Goal: Information Seeking & Learning: Learn about a topic

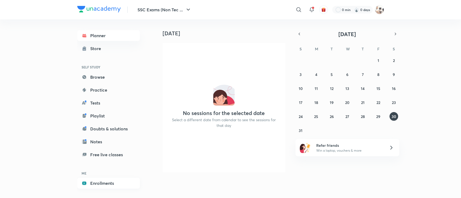
click at [96, 182] on link "Enrollments" at bounding box center [108, 183] width 63 height 11
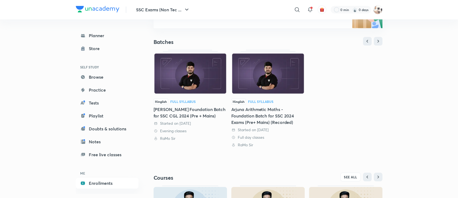
scroll to position [101, 0]
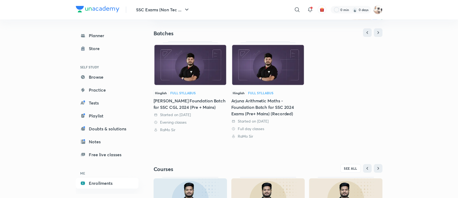
click at [168, 89] on link "Hinglish Full Syllabus Arjuna Maths Foundation Batch for SSC CGL 2024 (Pre + Ma…" at bounding box center [190, 87] width 73 height 92
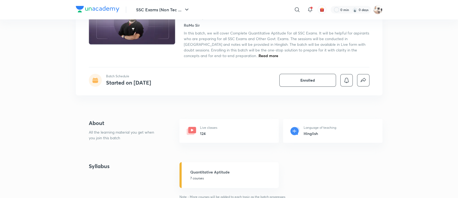
scroll to position [60, 0]
click at [193, 130] on icon at bounding box center [192, 130] width 8 height 6
click at [204, 171] on h5 "Quantitative Aptitude" at bounding box center [232, 172] width 85 height 6
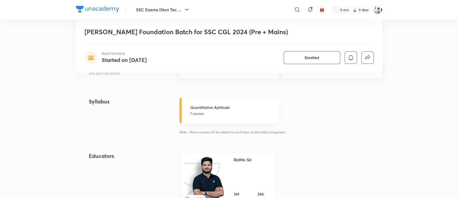
scroll to position [141, 0]
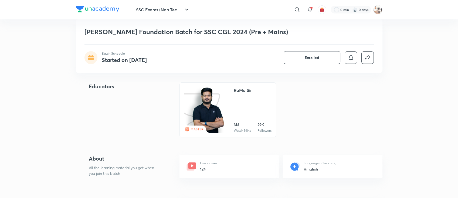
scroll to position [195, 0]
click at [205, 167] on h6 "124" at bounding box center [208, 169] width 17 height 6
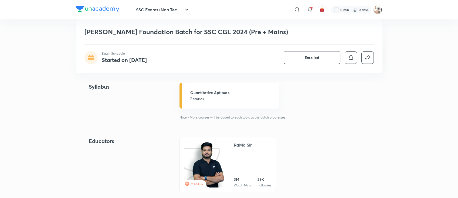
scroll to position [45, 0]
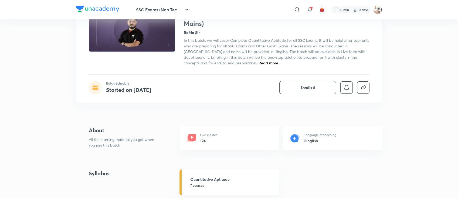
scroll to position [58, 0]
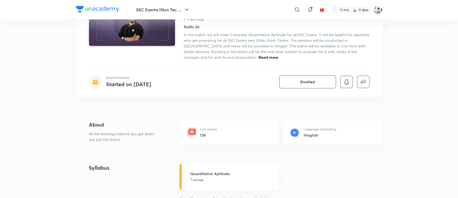
click at [188, 130] on icon at bounding box center [192, 132] width 8 height 6
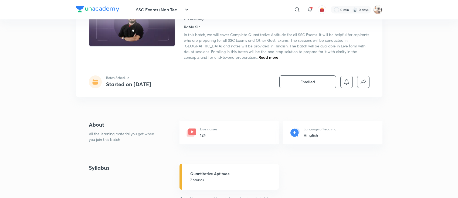
click at [188, 130] on icon at bounding box center [192, 132] width 8 height 6
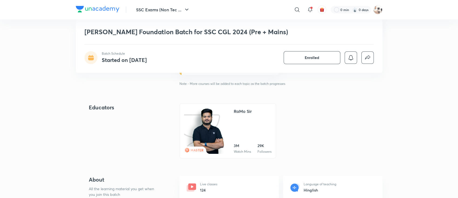
scroll to position [174, 0]
click at [199, 135] on img at bounding box center [208, 130] width 33 height 47
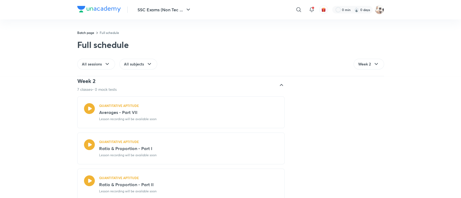
scroll to position [29, 0]
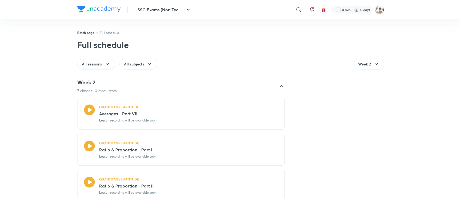
click at [89, 148] on icon at bounding box center [89, 146] width 11 height 11
click at [106, 146] on div "QUANTITATIVE APTITUDE Ratio & Proportion - Part I Lesson recording will be avai…" at bounding box center [188, 150] width 179 height 18
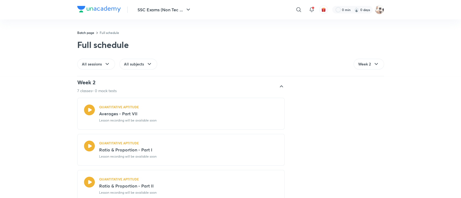
click at [106, 146] on div "QUANTITATIVE APTITUDE Ratio & Proportion - Part I Lesson recording will be avai…" at bounding box center [188, 150] width 179 height 18
click at [103, 145] on h5 "QUANTITATIVE APTITUDE" at bounding box center [119, 143] width 40 height 5
drag, startPoint x: 72, startPoint y: 90, endPoint x: 78, endPoint y: 109, distance: 19.2
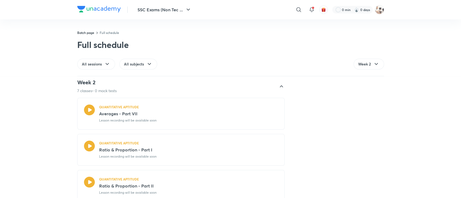
click at [89, 109] on icon at bounding box center [89, 110] width 11 height 11
click at [84, 145] on icon at bounding box center [89, 146] width 11 height 11
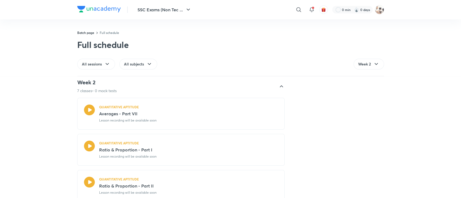
click at [102, 145] on h5 "QUANTITATIVE APTITUDE" at bounding box center [119, 143] width 40 height 5
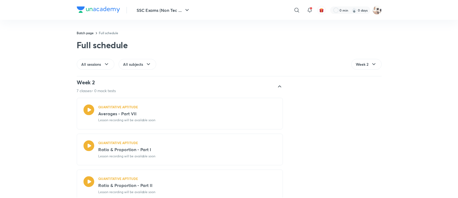
scroll to position [65, 0]
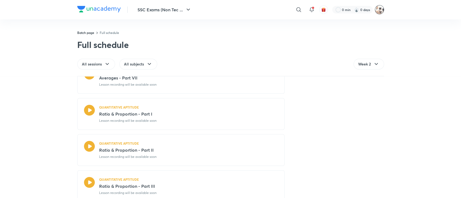
click at [376, 8] on img at bounding box center [379, 9] width 9 height 9
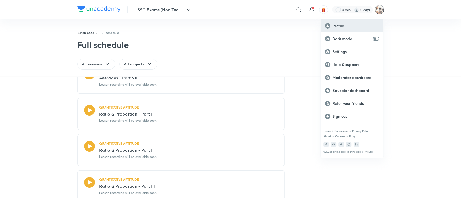
click at [351, 28] on div "Profile" at bounding box center [351, 25] width 63 height 13
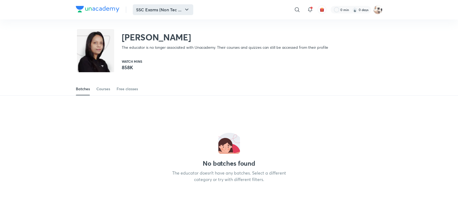
click at [180, 9] on button "SSC Exams (Non Tec ..." at bounding box center [163, 9] width 60 height 11
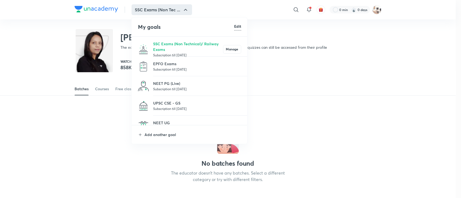
click at [167, 53] on p "Subscription till 6 Jun 2090" at bounding box center [188, 54] width 70 height 5
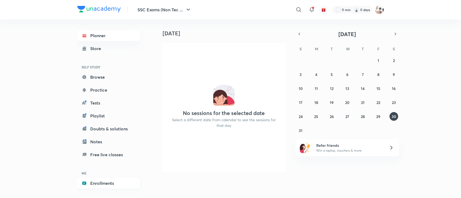
click at [99, 182] on link "Enrollments" at bounding box center [108, 183] width 63 height 11
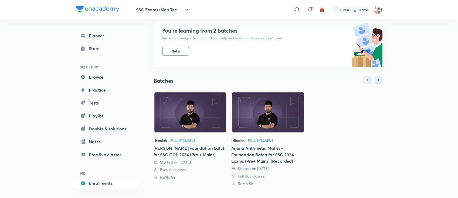
scroll to position [72, 0]
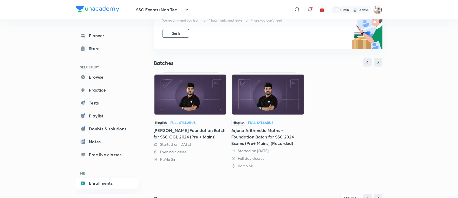
click at [183, 131] on div "Arjuna Maths Foundation Batch for SSC CGL 2024 (Pre + Mains)" at bounding box center [190, 133] width 73 height 13
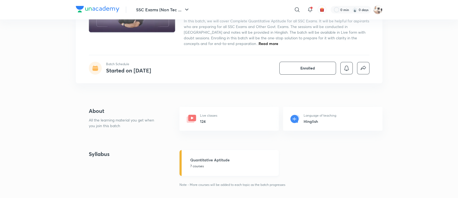
click at [212, 155] on link "Quantitative Aptitude 7 courses" at bounding box center [229, 163] width 99 height 26
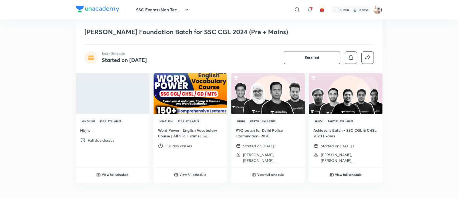
scroll to position [432, 0]
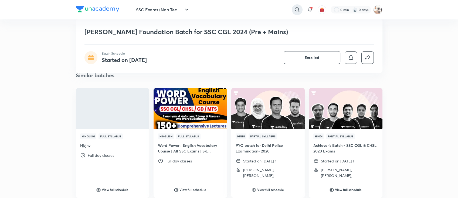
click at [300, 9] on icon at bounding box center [297, 9] width 6 height 6
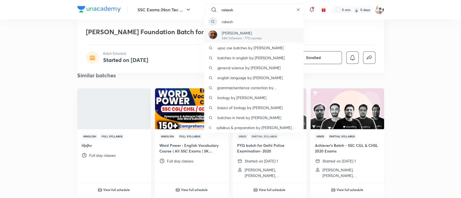
type input "rakesh"
click at [247, 34] on p "[PERSON_NAME]" at bounding box center [241, 33] width 40 height 6
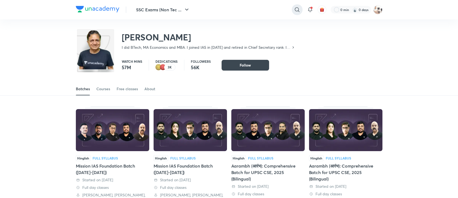
click at [296, 8] on icon at bounding box center [297, 9] width 5 height 5
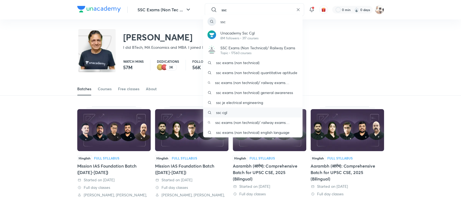
type input "ssc"
click at [244, 112] on div "ssc cgl" at bounding box center [252, 113] width 99 height 10
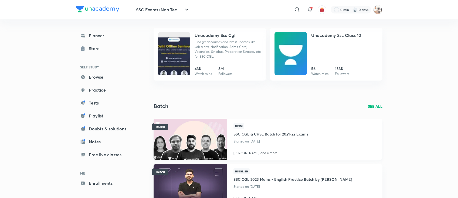
scroll to position [36, 0]
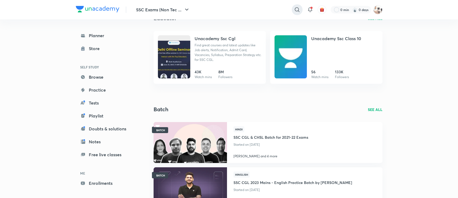
click at [296, 11] on icon at bounding box center [297, 9] width 6 height 6
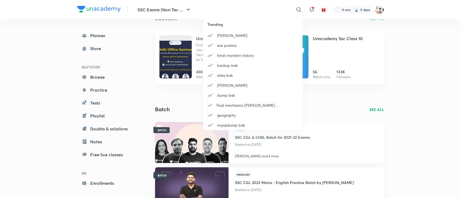
click at [379, 5] on div "Trending jatin ese prelims hindi mordern history backup bak data bak db bak dum…" at bounding box center [230, 99] width 461 height 198
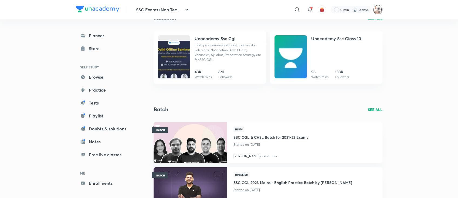
click at [378, 13] on img at bounding box center [377, 9] width 9 height 9
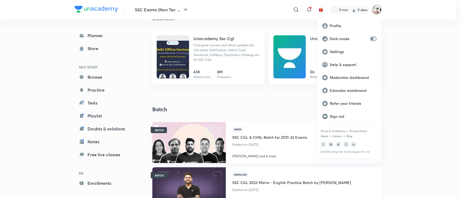
click at [99, 185] on div at bounding box center [230, 99] width 461 height 198
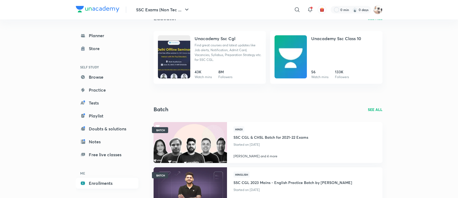
click at [98, 182] on link "Enrollments" at bounding box center [107, 183] width 63 height 11
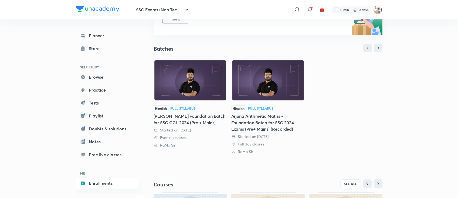
scroll to position [89, 0]
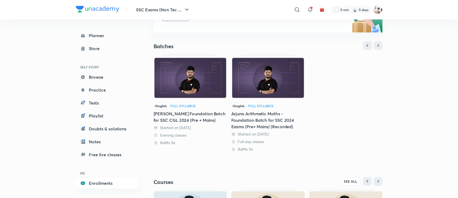
click at [210, 88] on img at bounding box center [190, 78] width 73 height 42
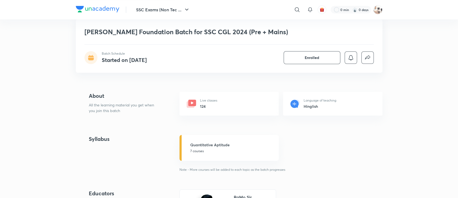
click at [202, 104] on h6 "124" at bounding box center [208, 107] width 17 height 6
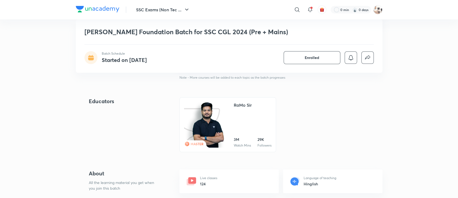
scroll to position [192, 0]
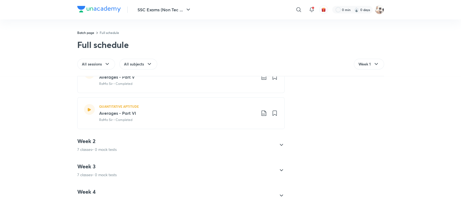
scroll to position [248, 0]
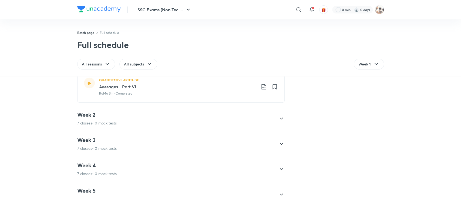
click at [132, 121] on div "Week 2 7 classes • 0 mock tests" at bounding box center [176, 118] width 198 height 15
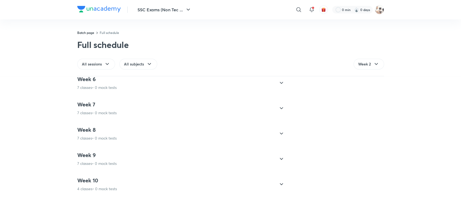
click at [132, 121] on div "Week 1 7 classes • 0 mock tests QUANTITATIVE APTITUDE Orientation Class RaMo Si…" at bounding box center [230, 71] width 307 height 249
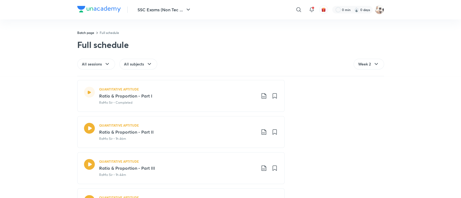
scroll to position [93, 0]
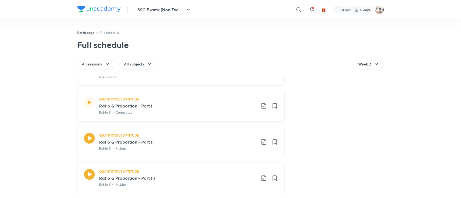
click at [87, 102] on icon at bounding box center [89, 103] width 4 height 4
